Goal: Task Accomplishment & Management: Manage account settings

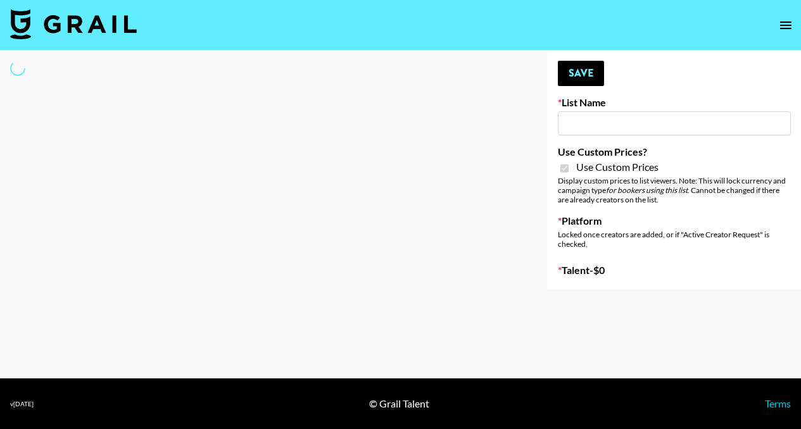
type input "Hume IG (19th Aug)"
checkbox input "true"
select select "Brand"
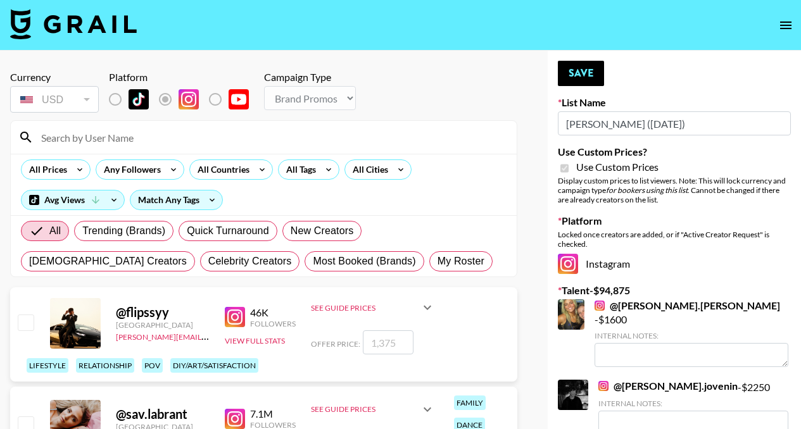
click at [128, 149] on div at bounding box center [264, 137] width 506 height 33
click at [134, 138] on input at bounding box center [271, 137] width 475 height 20
type input "delaney"
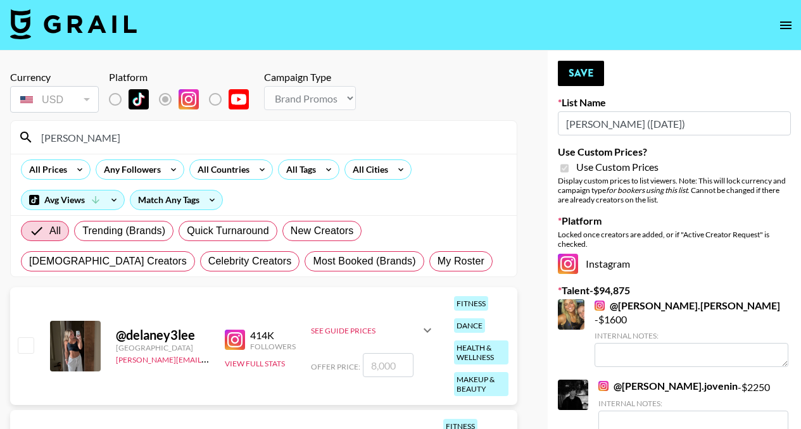
click at [30, 352] on input "checkbox" at bounding box center [25, 344] width 15 height 15
checkbox input "true"
type input "8000"
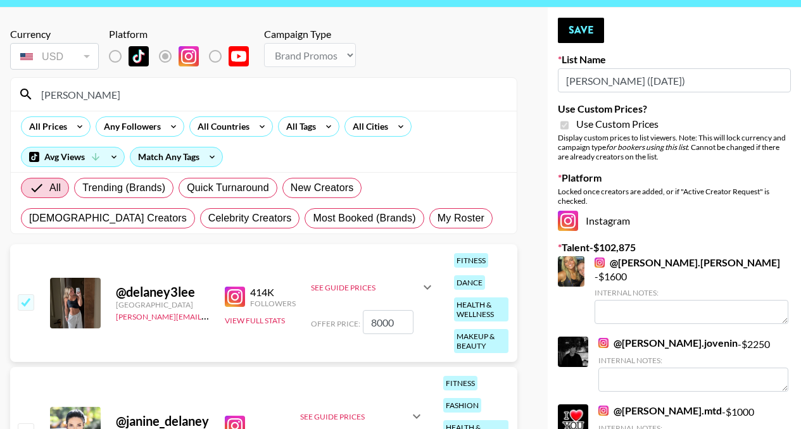
scroll to position [42, 0]
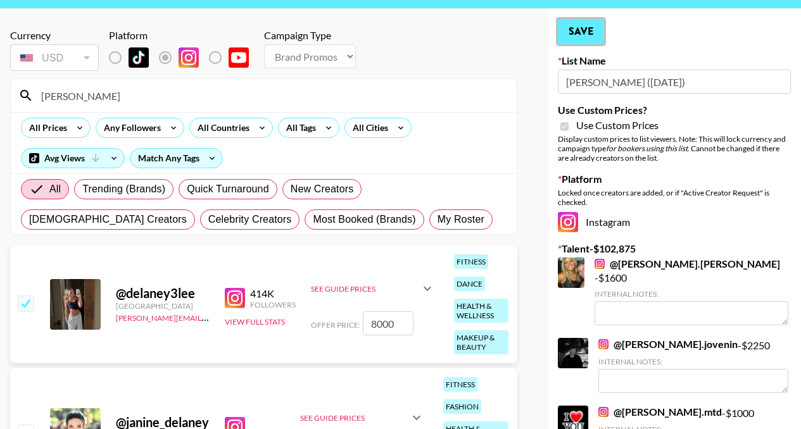
click at [589, 32] on button "Save" at bounding box center [581, 31] width 46 height 25
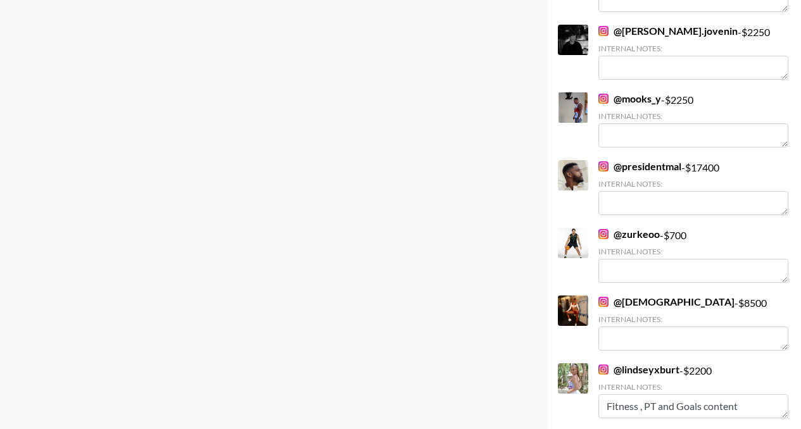
scroll to position [1095, 0]
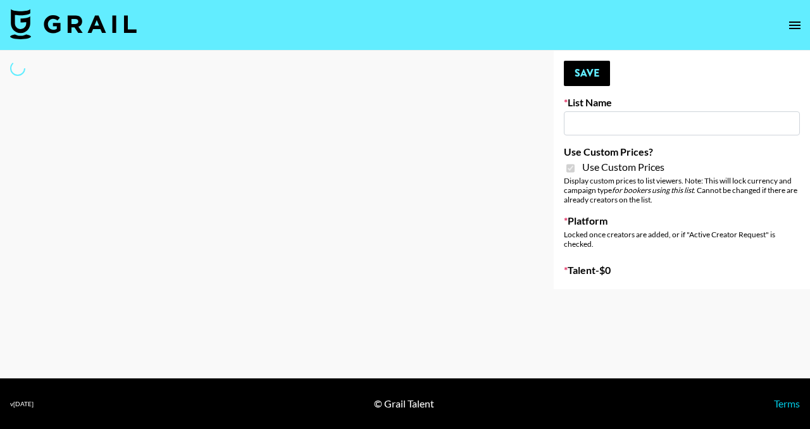
type input "Khiels (19th Aug)"
checkbox input "true"
select select "Brand"
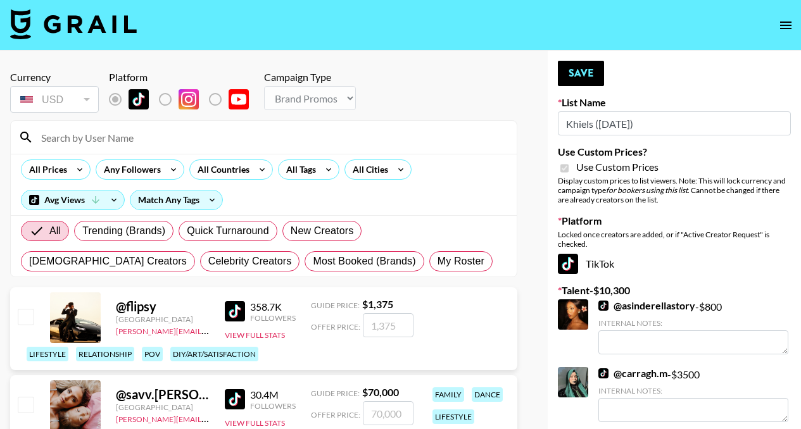
click at [217, 142] on input at bounding box center [271, 137] width 475 height 20
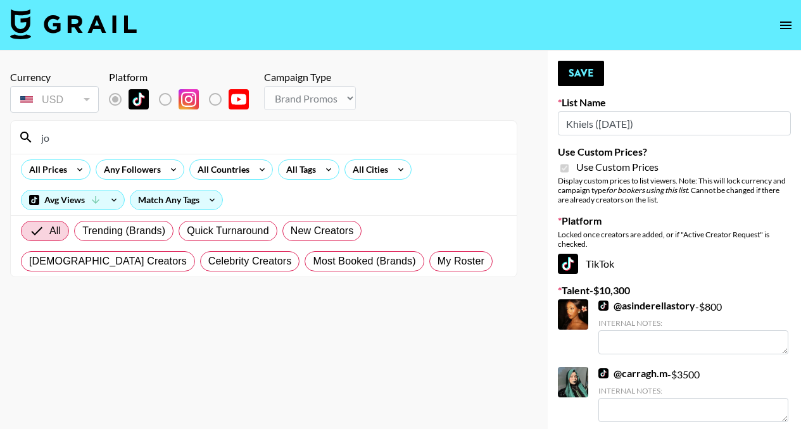
type input "j"
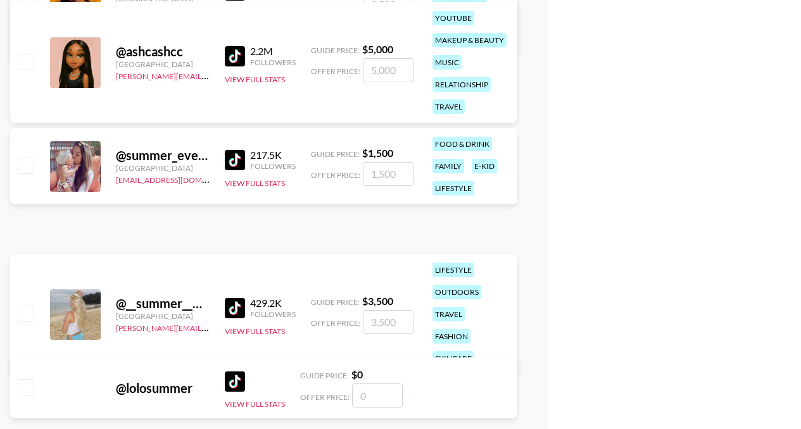
scroll to position [629, 0]
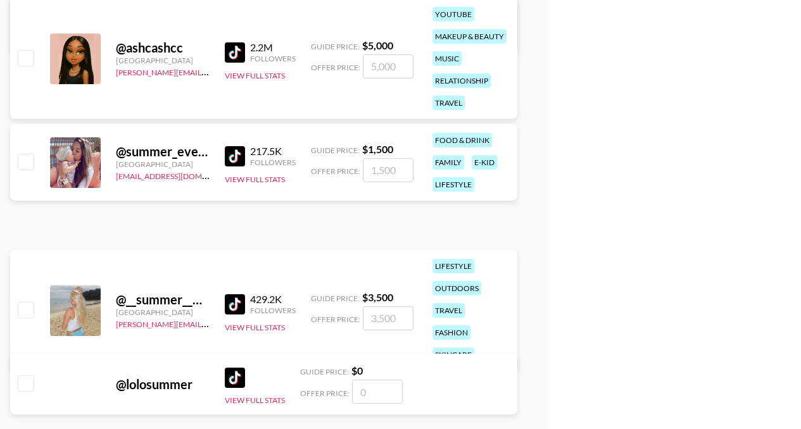
type input "summer"
click at [27, 305] on input "checkbox" at bounding box center [25, 309] width 15 height 15
checkbox input "true"
type input "3500"
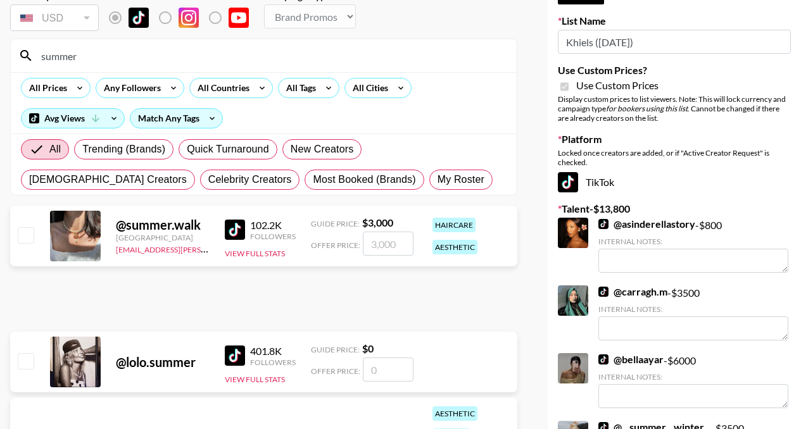
scroll to position [0, 0]
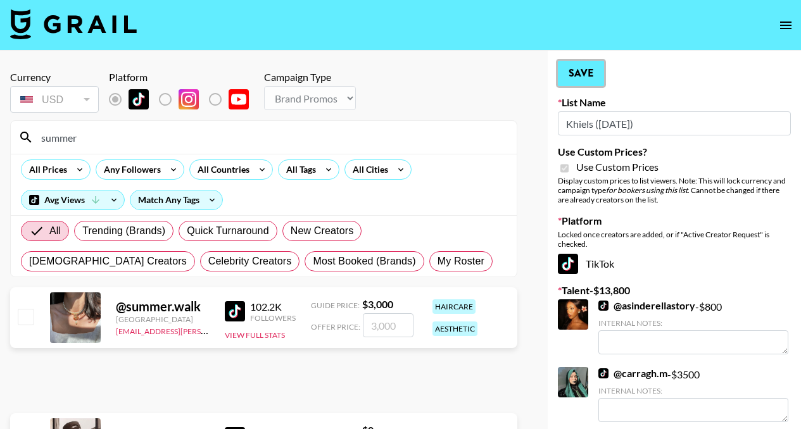
click at [585, 66] on button "Save" at bounding box center [581, 73] width 46 height 25
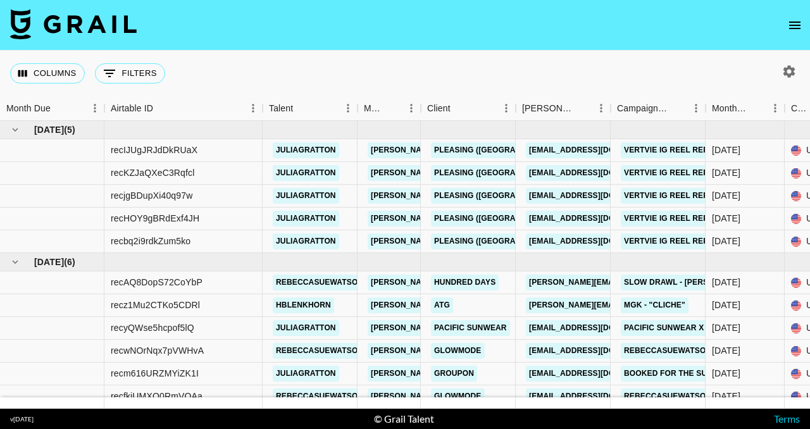
click at [793, 25] on icon "open drawer" at bounding box center [795, 25] width 15 height 15
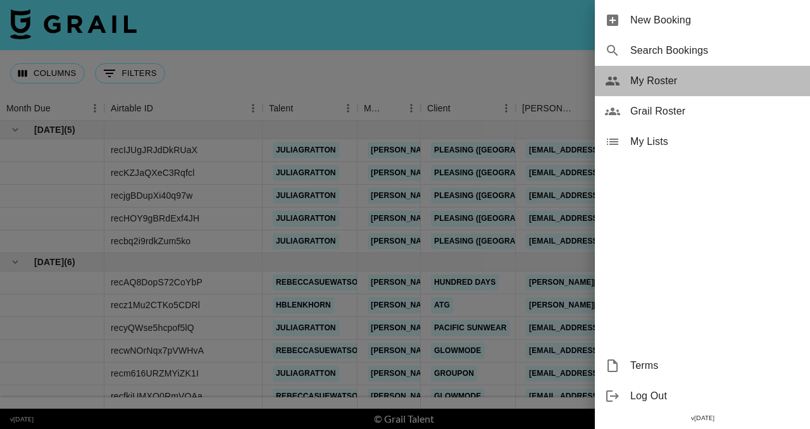
click at [657, 79] on span "My Roster" at bounding box center [716, 80] width 170 height 15
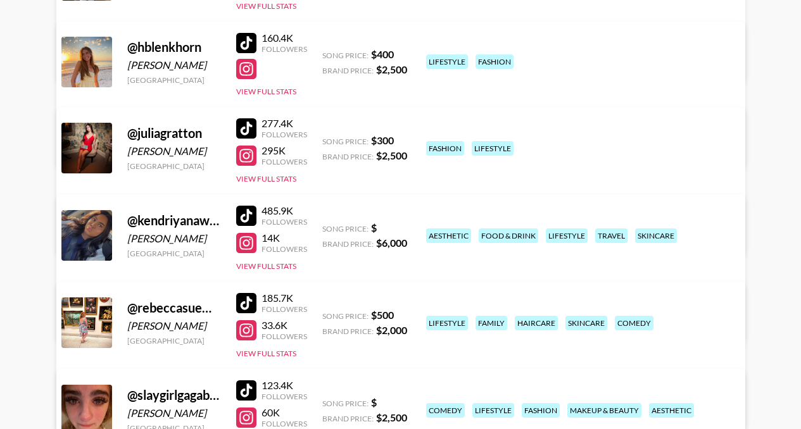
scroll to position [433, 0]
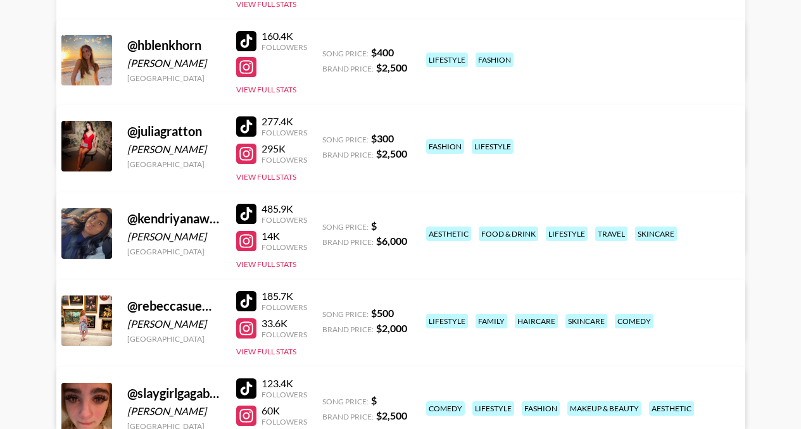
click at [405, 312] on link "View/Edit Details" at bounding box center [242, 318] width 326 height 13
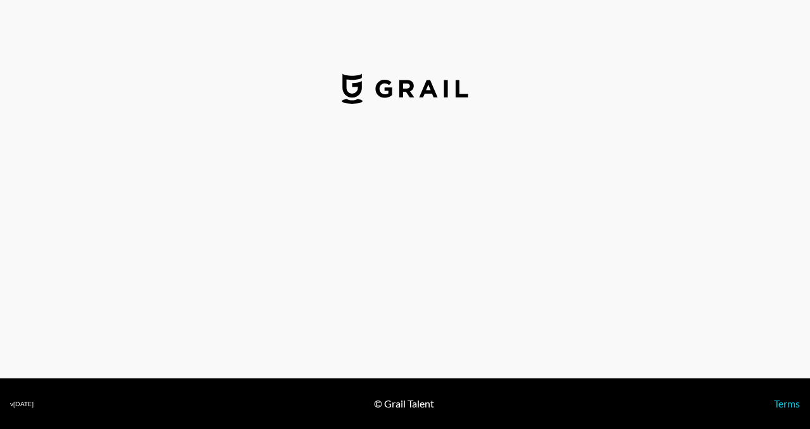
select select "USD"
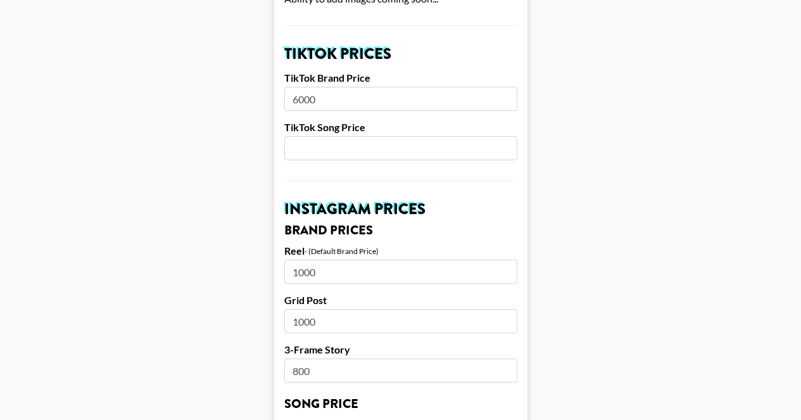
scroll to position [443, 0]
